Goal: Information Seeking & Learning: Learn about a topic

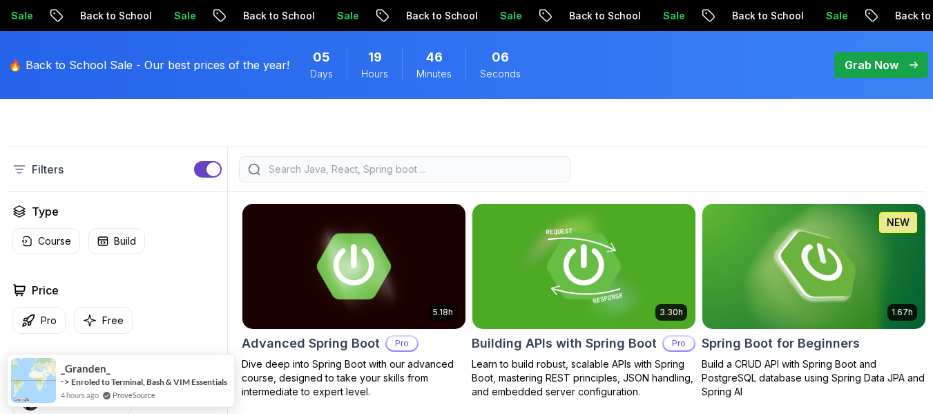
scroll to position [276, 0]
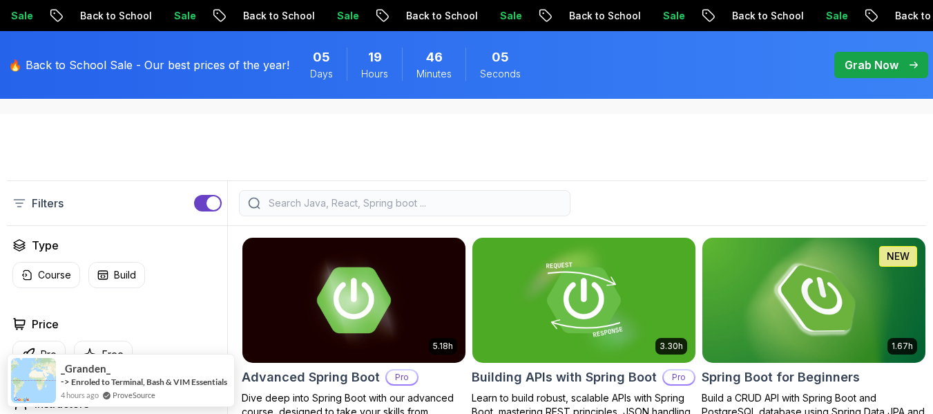
click at [339, 207] on input "search" at bounding box center [414, 203] width 296 height 14
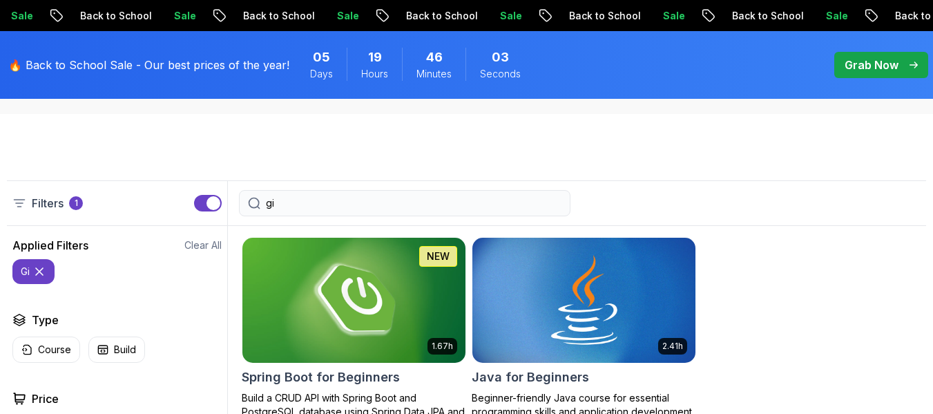
type input "g"
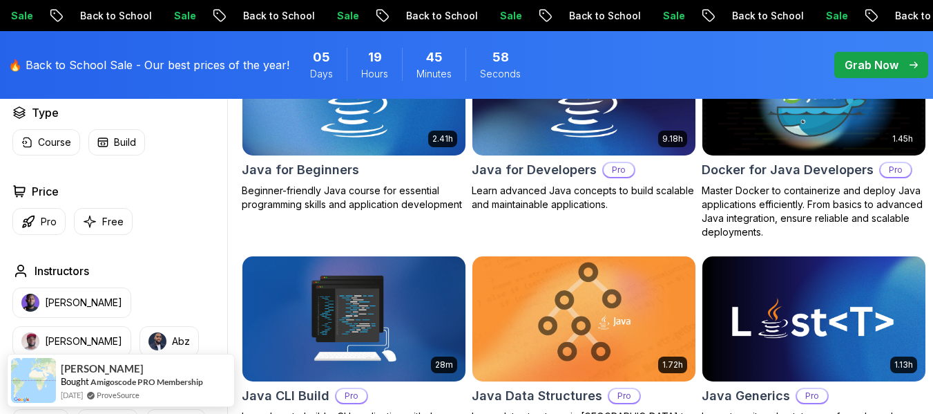
scroll to position [553, 0]
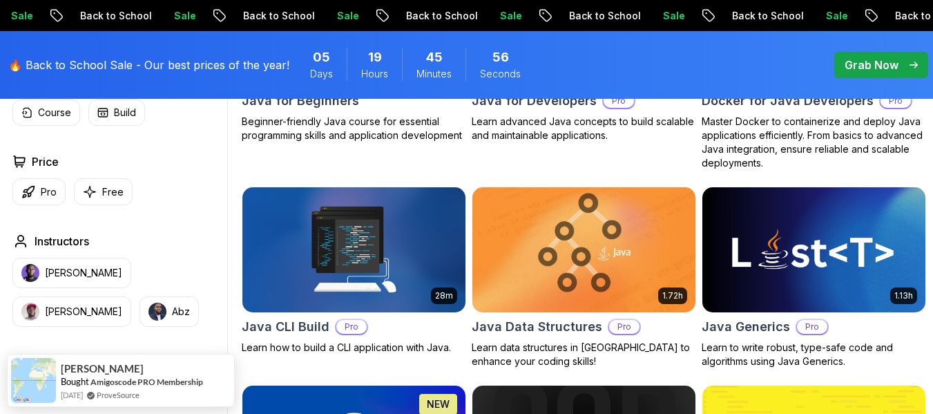
type input "ja"
